Goal: Find specific page/section: Find specific page/section

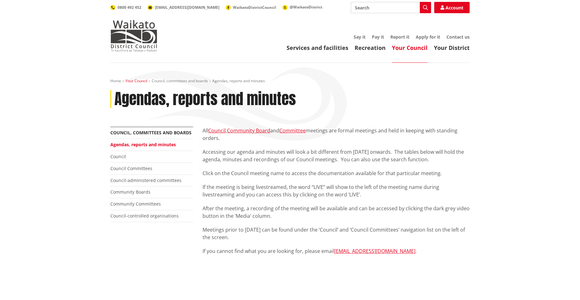
click at [134, 81] on link "Your Council" at bounding box center [136, 80] width 22 height 5
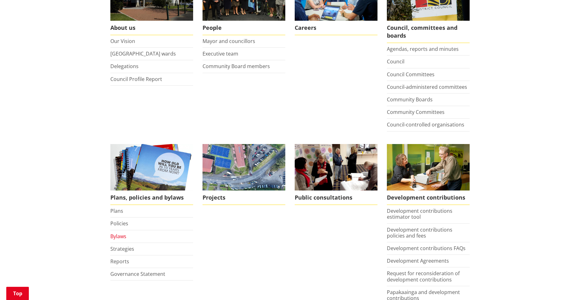
scroll to position [188, 0]
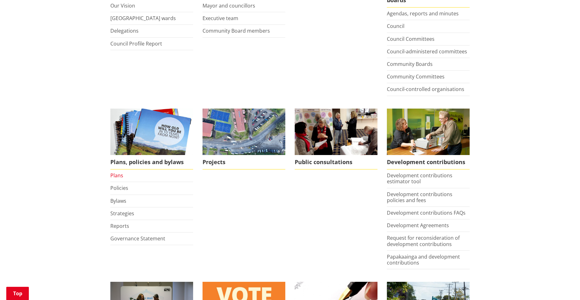
click at [111, 175] on link "Plans" at bounding box center [116, 175] width 13 height 7
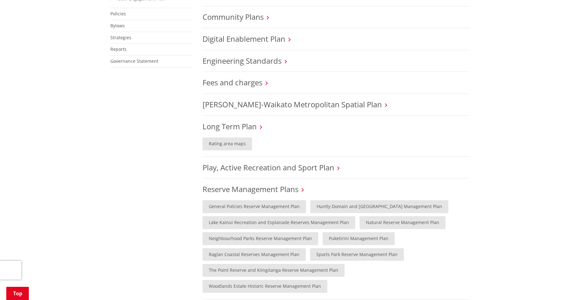
scroll to position [313, 0]
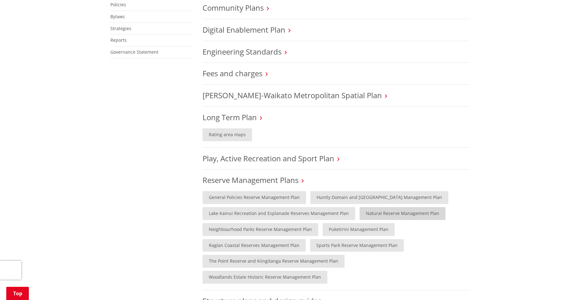
click at [387, 212] on link "Natural Reserve Management Plan" at bounding box center [403, 213] width 86 height 13
